Goal: Use online tool/utility

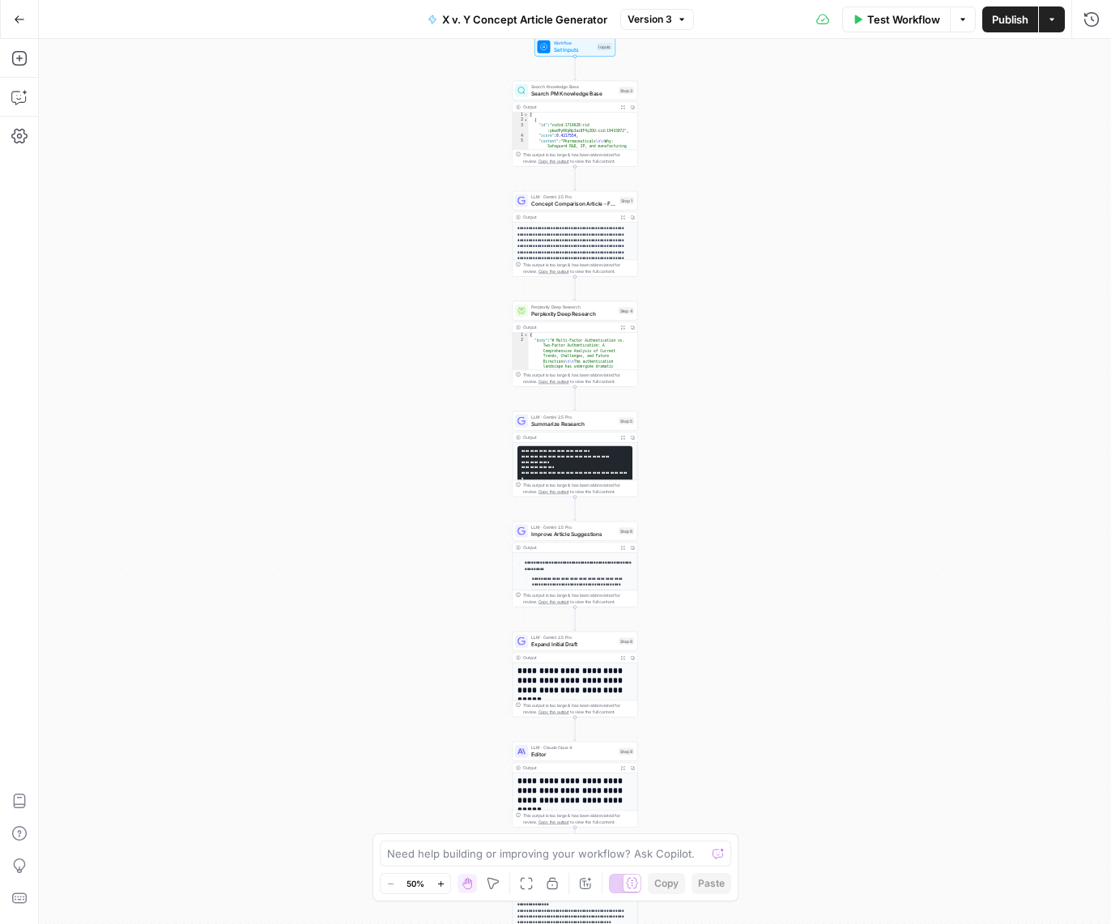
click at [438, 884] on icon "button" at bounding box center [440, 883] width 9 height 9
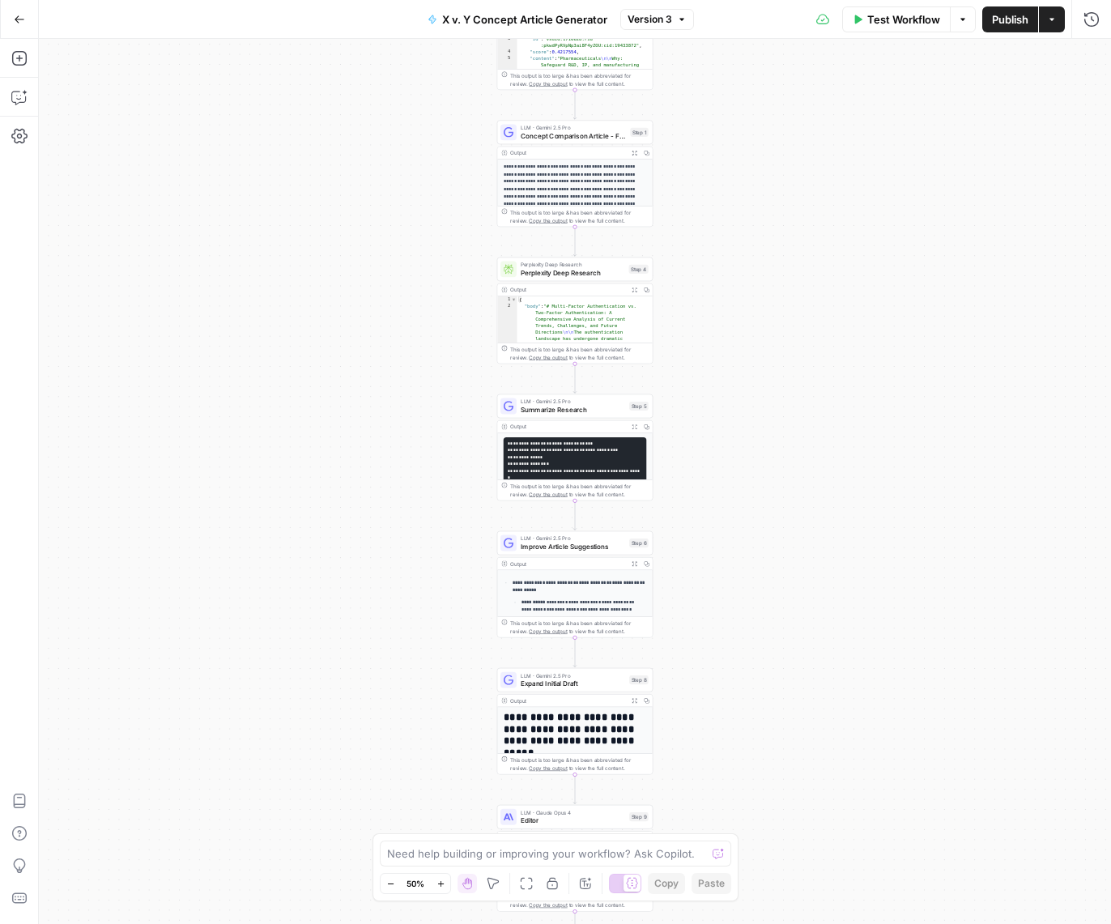
click at [438, 884] on icon "button" at bounding box center [440, 883] width 9 height 9
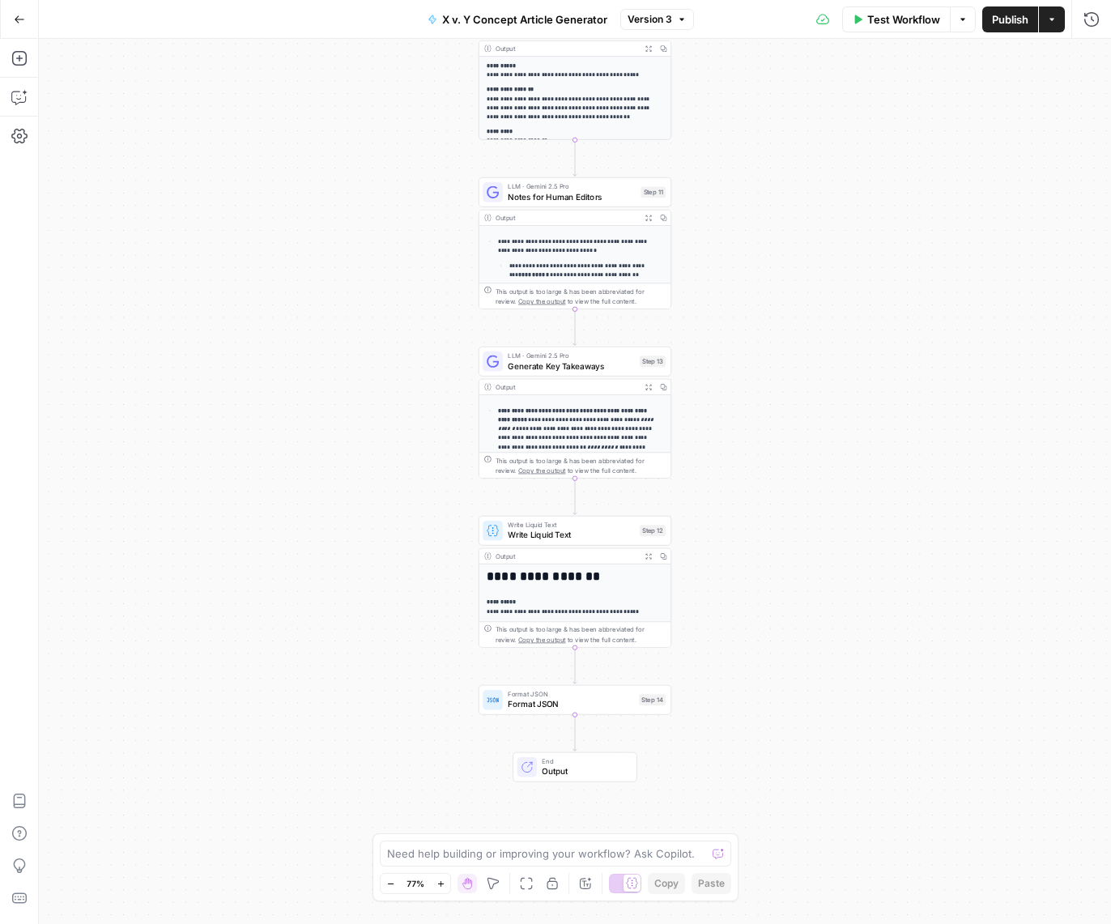
click at [533, 641] on span "Copy the output" at bounding box center [541, 638] width 47 height 7
click at [649, 554] on icon "button" at bounding box center [648, 556] width 6 height 6
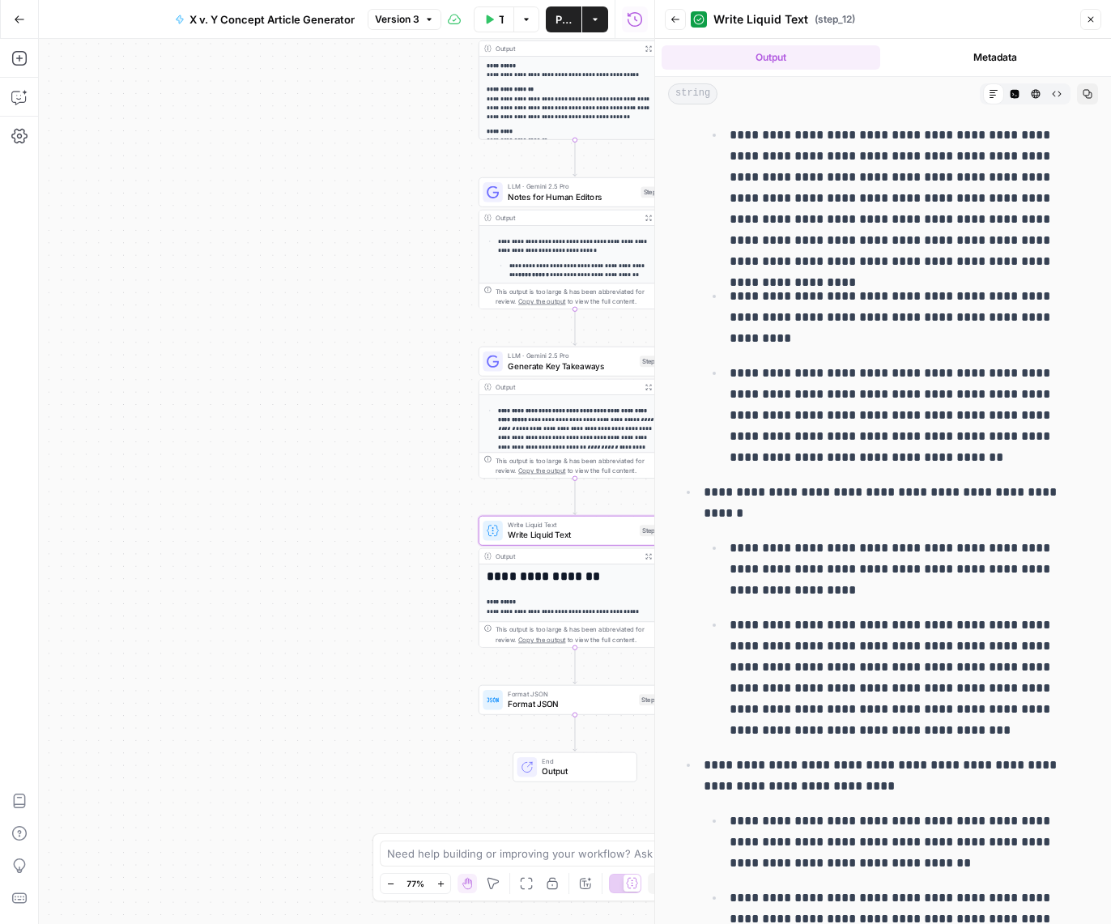
scroll to position [11195, 0]
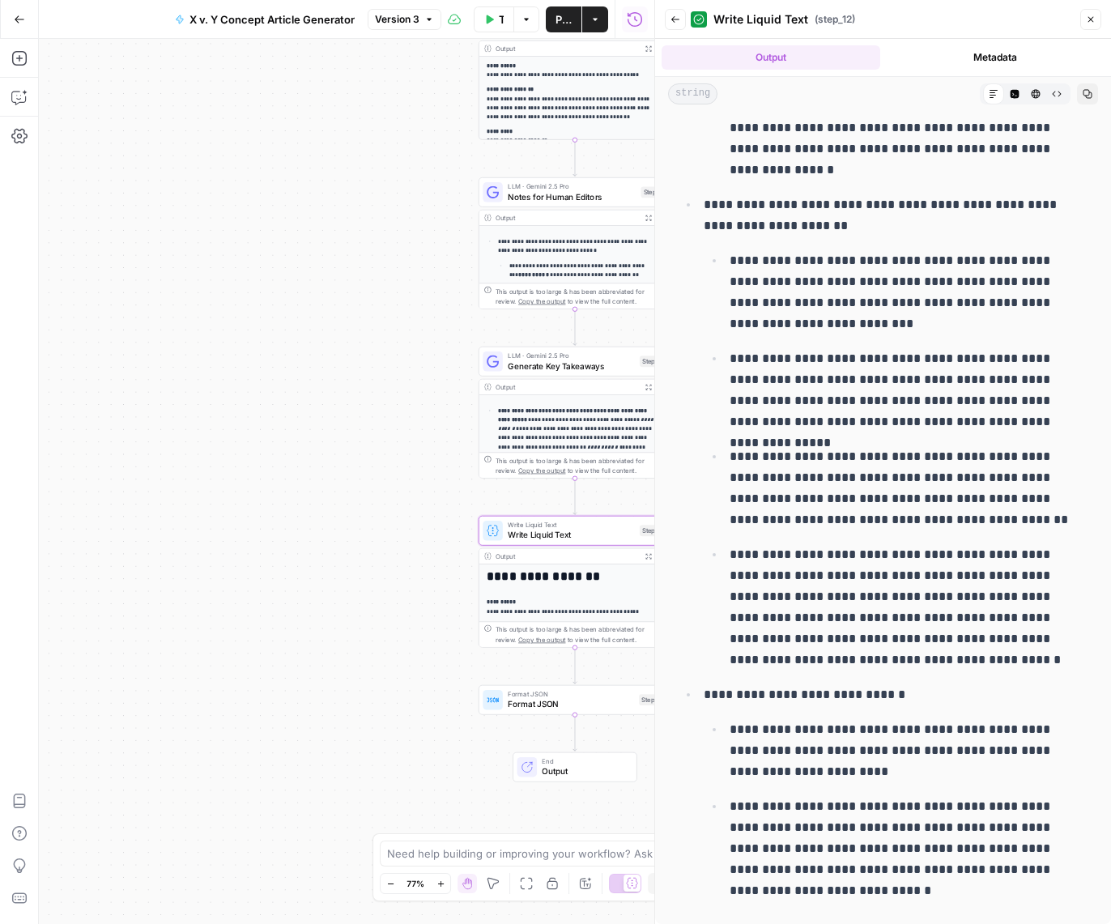
drag, startPoint x: 681, startPoint y: 151, endPoint x: 932, endPoint y: 882, distance: 772.9
copy div "**********"
